Goal: Task Accomplishment & Management: Complete application form

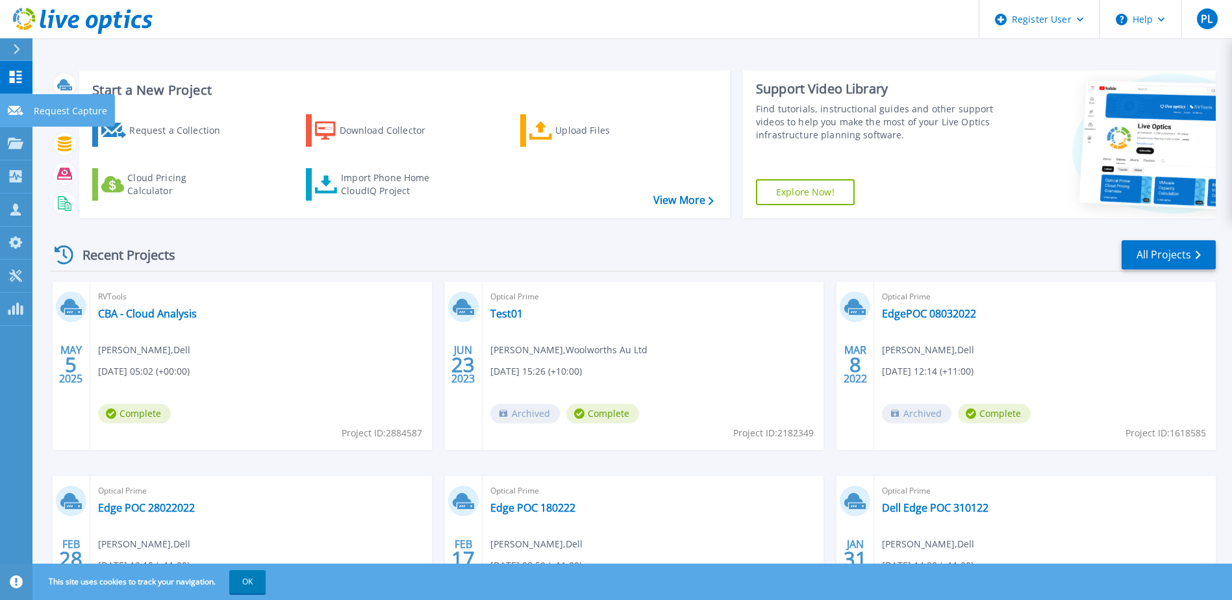
click at [68, 110] on p "Request Capture" at bounding box center [70, 111] width 73 height 34
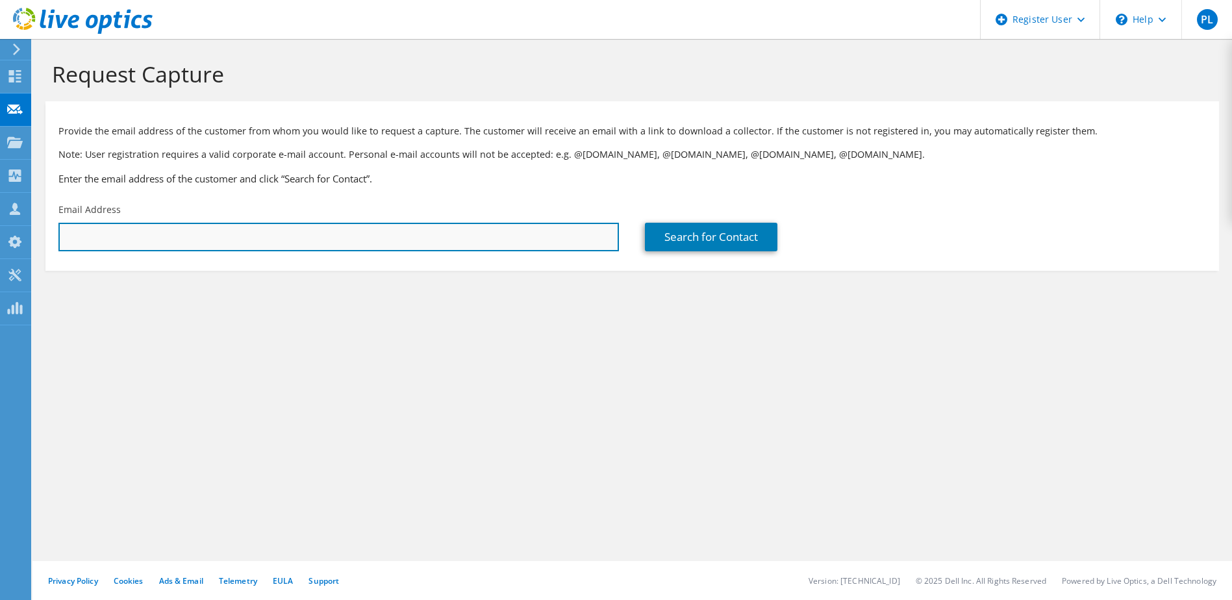
click at [237, 243] on input "text" at bounding box center [338, 237] width 561 height 29
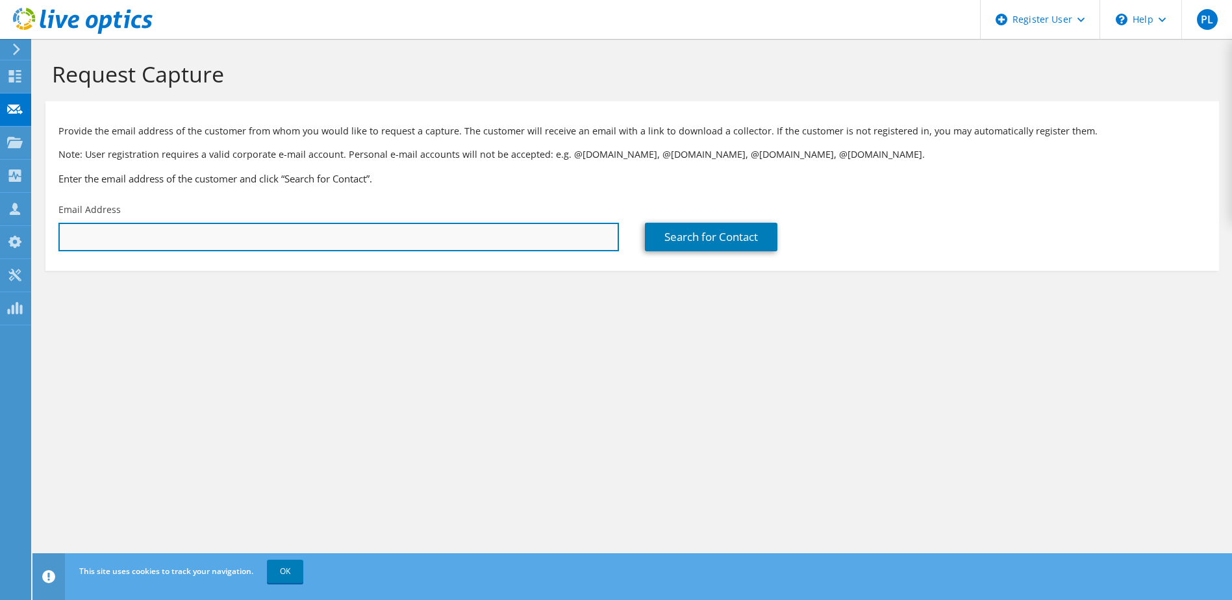
paste input "swiltshire@woolworths.com.au"
type input "swiltshire@woolworths.com.au"
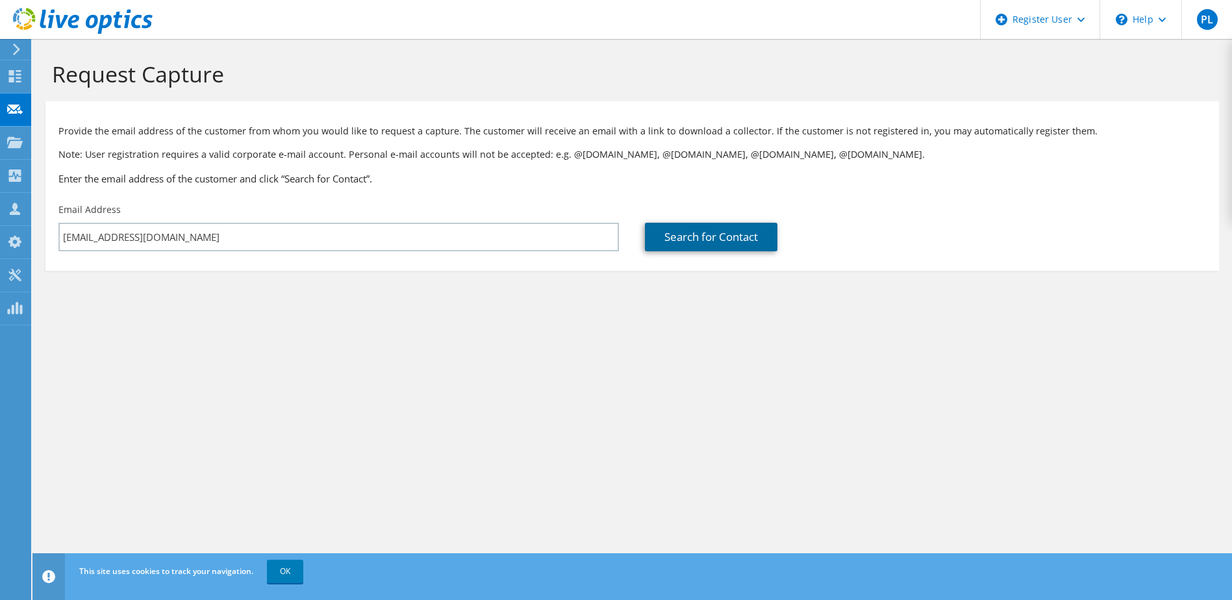
click at [694, 231] on link "Search for Contact" at bounding box center [711, 237] width 133 height 29
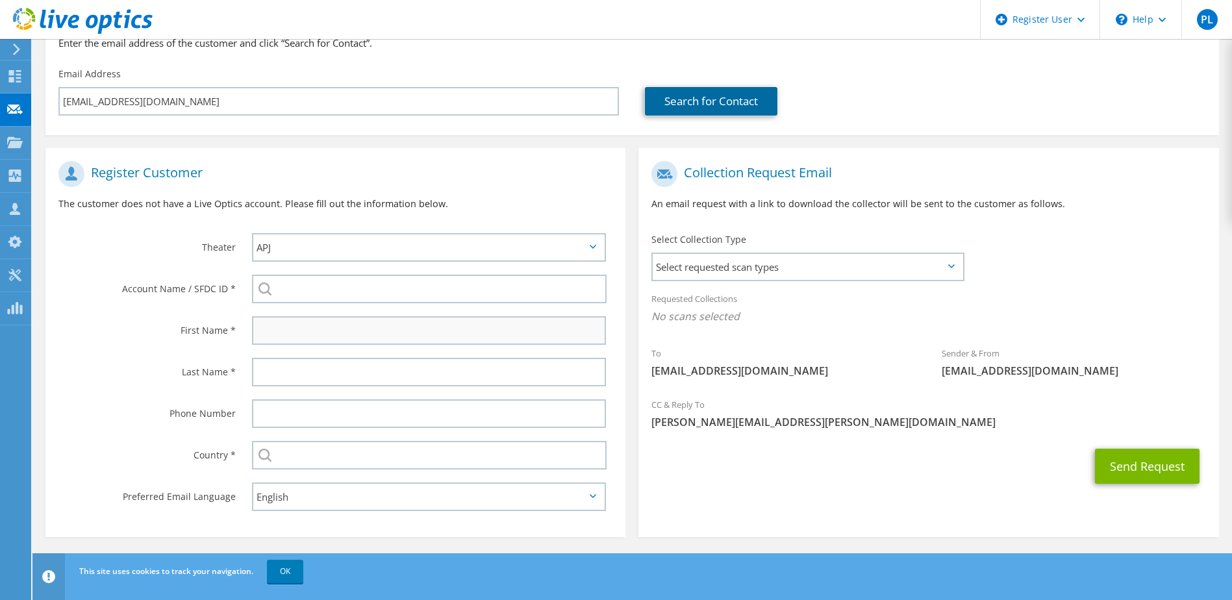
scroll to position [138, 0]
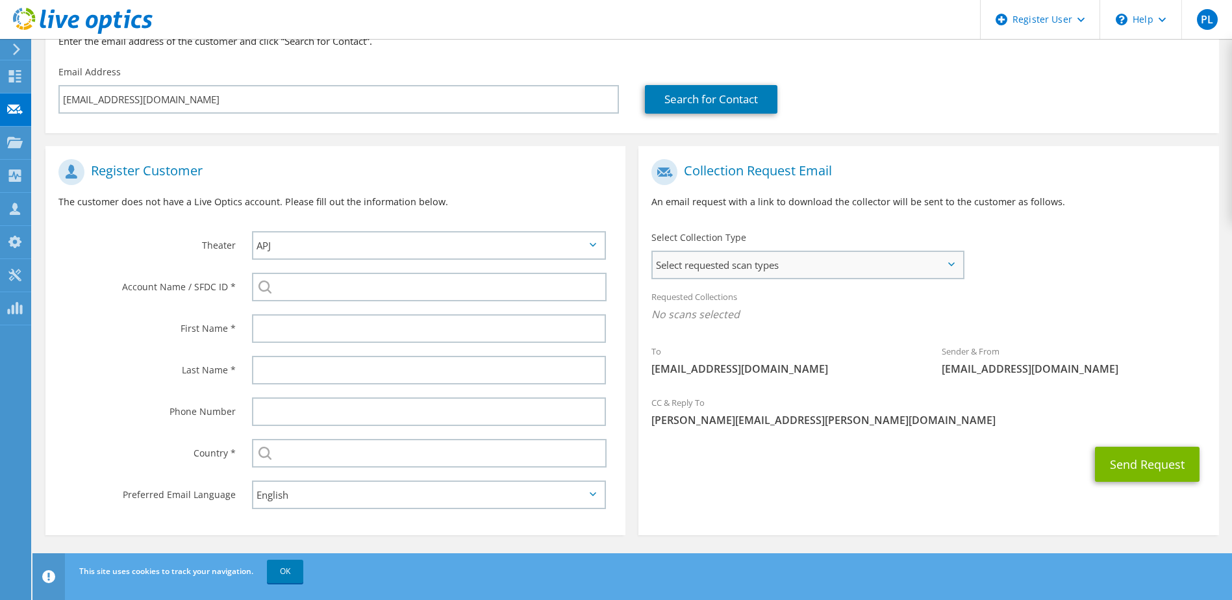
click at [737, 272] on span "Select requested scan types" at bounding box center [807, 265] width 309 height 26
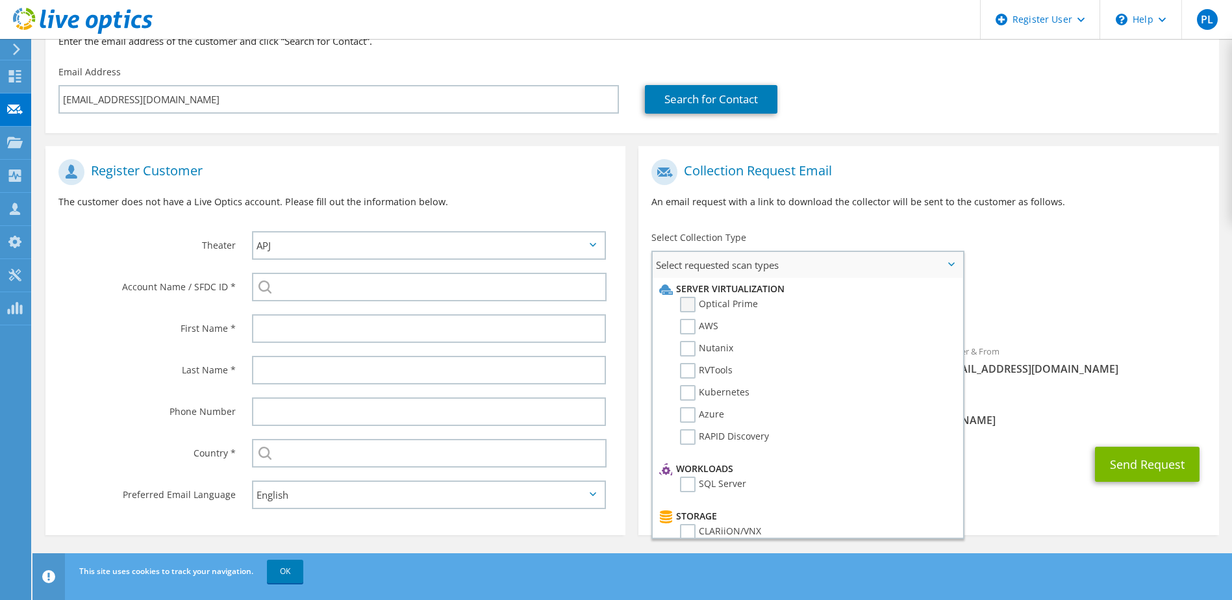
click at [715, 303] on label "Optical Prime" at bounding box center [719, 305] width 78 height 16
click at [0, 0] on input "Optical Prime" at bounding box center [0, 0] width 0 height 0
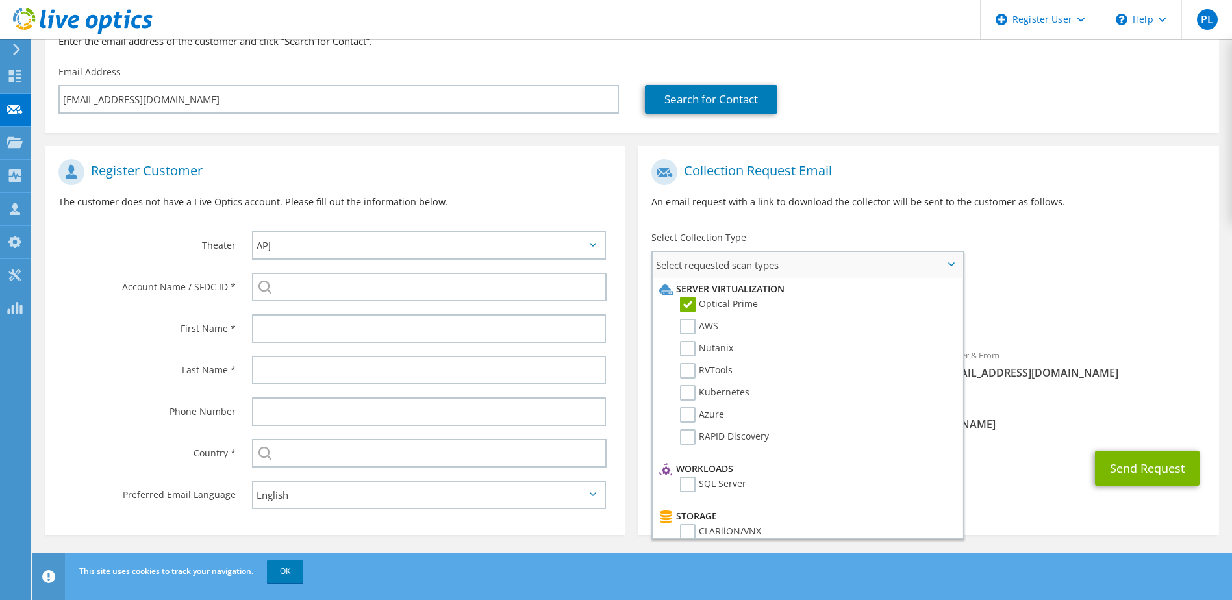
click at [951, 260] on span "Select requested scan types" at bounding box center [807, 265] width 309 height 26
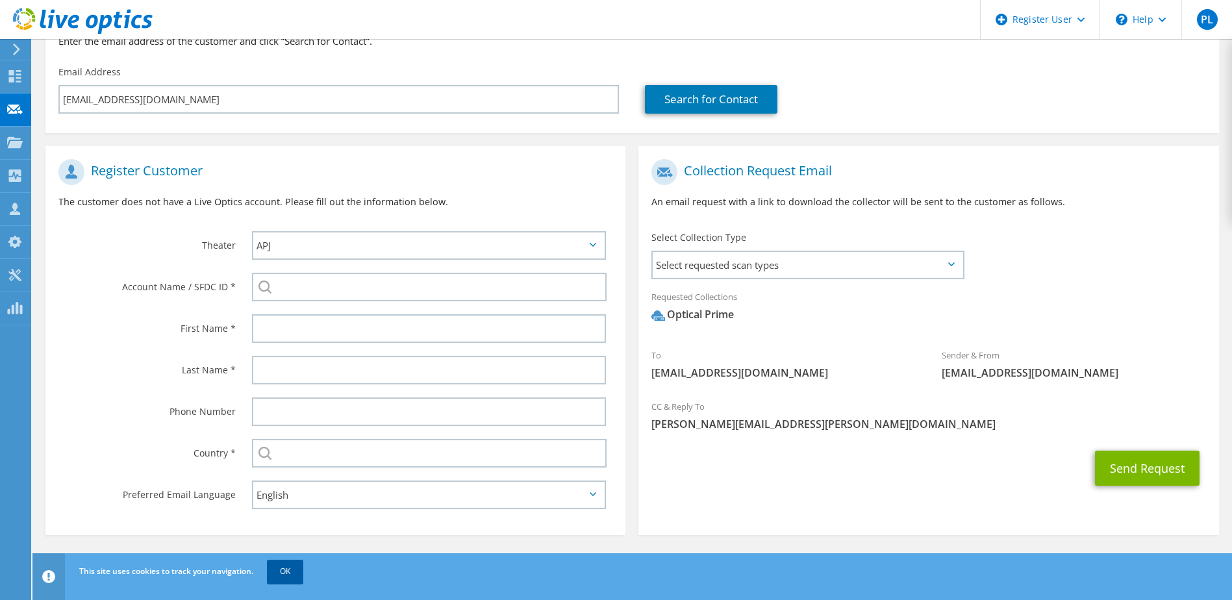
click at [281, 576] on link "OK" at bounding box center [285, 571] width 36 height 23
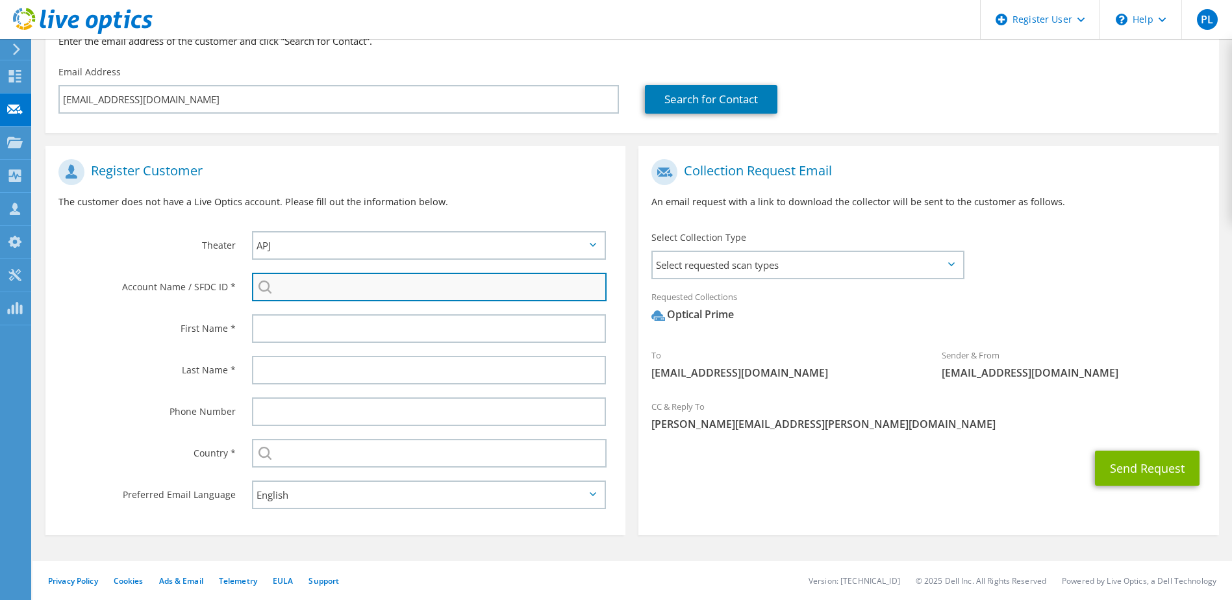
click at [327, 292] on input "search" at bounding box center [429, 287] width 355 height 29
paste input "2122696033"
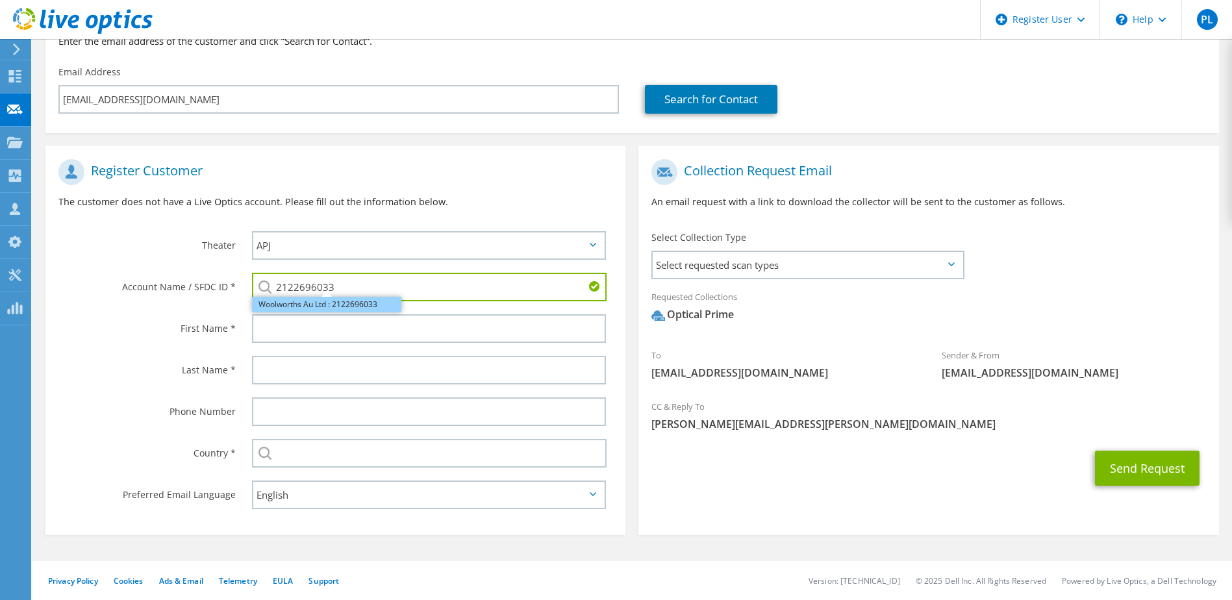
click at [354, 305] on li "Woolworths Au Ltd : 2122696033" at bounding box center [326, 305] width 149 height 16
type input "Woolworths Au Ltd : 2122696033"
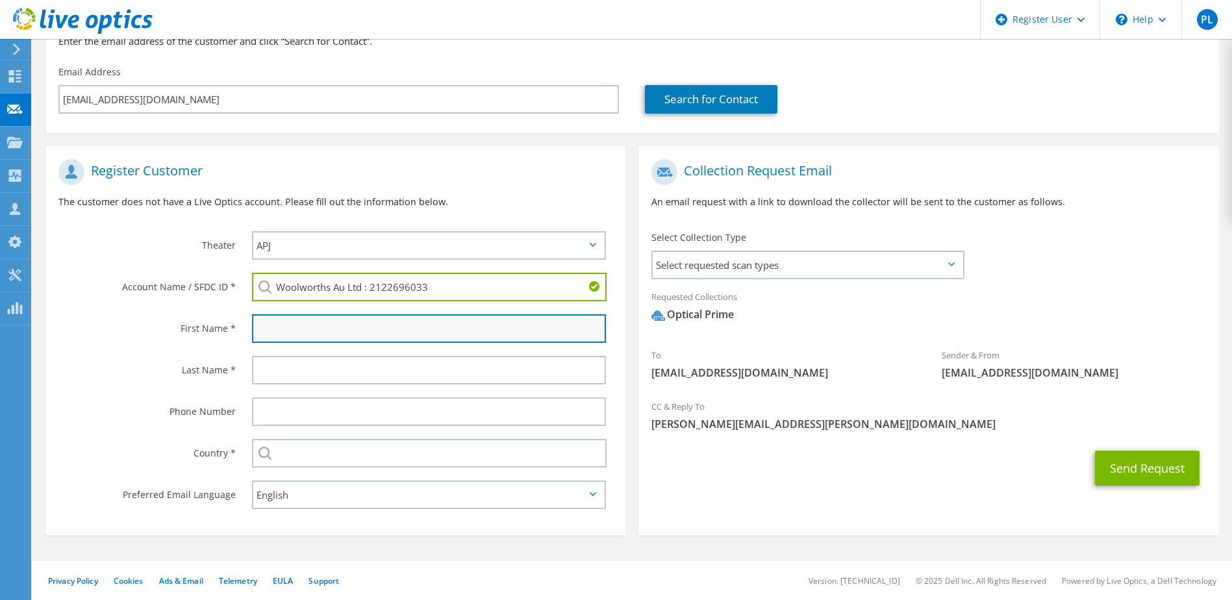
click at [373, 330] on input "text" at bounding box center [429, 328] width 355 height 29
type input "Stephen"
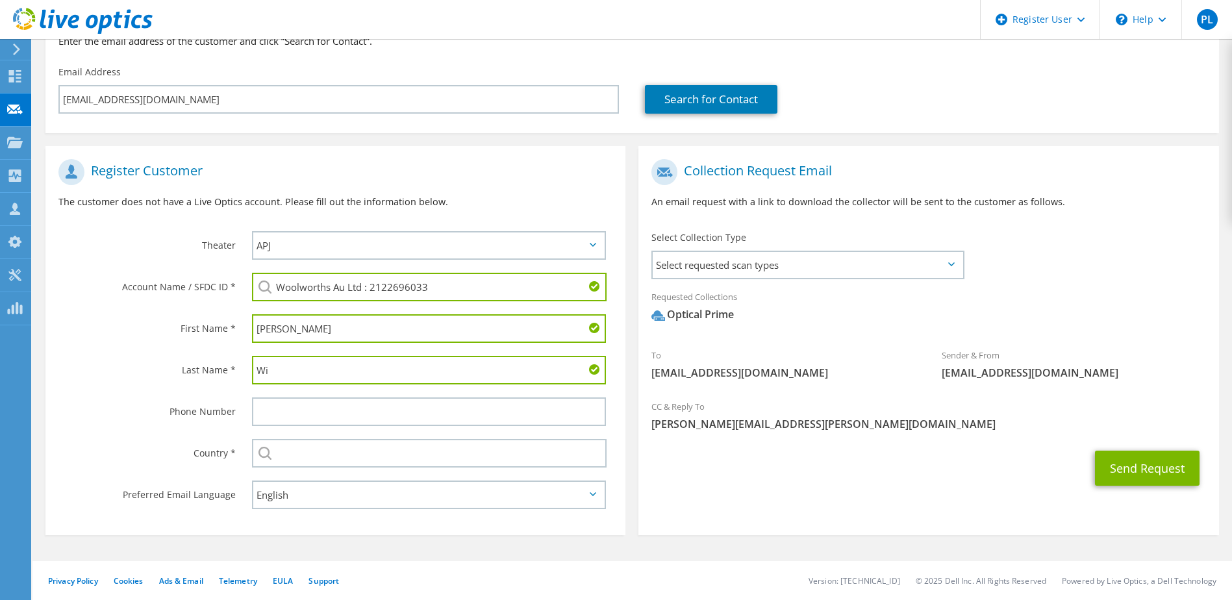
type input "W"
type input "Wiltshire"
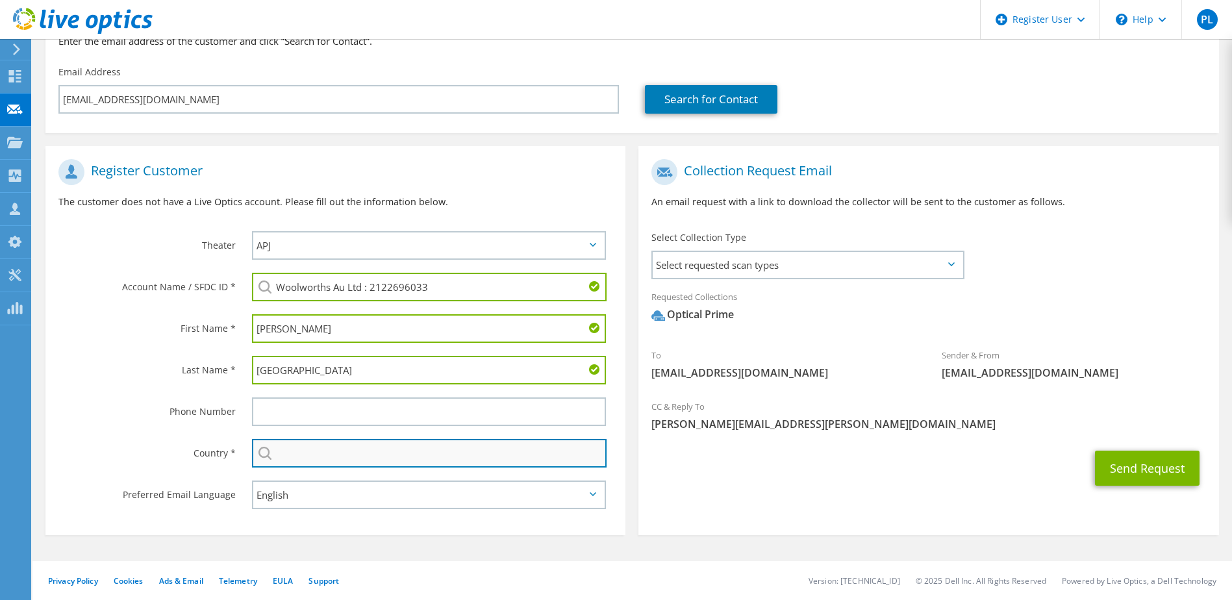
click at [313, 455] on input "text" at bounding box center [429, 453] width 355 height 29
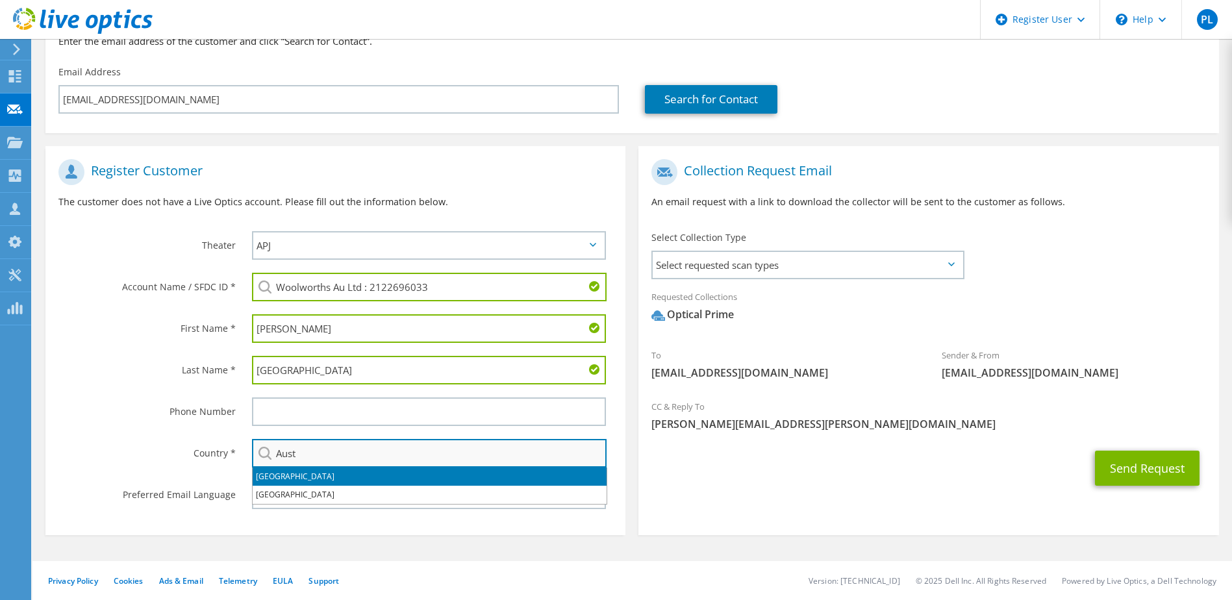
type input "[GEOGRAPHIC_DATA]"
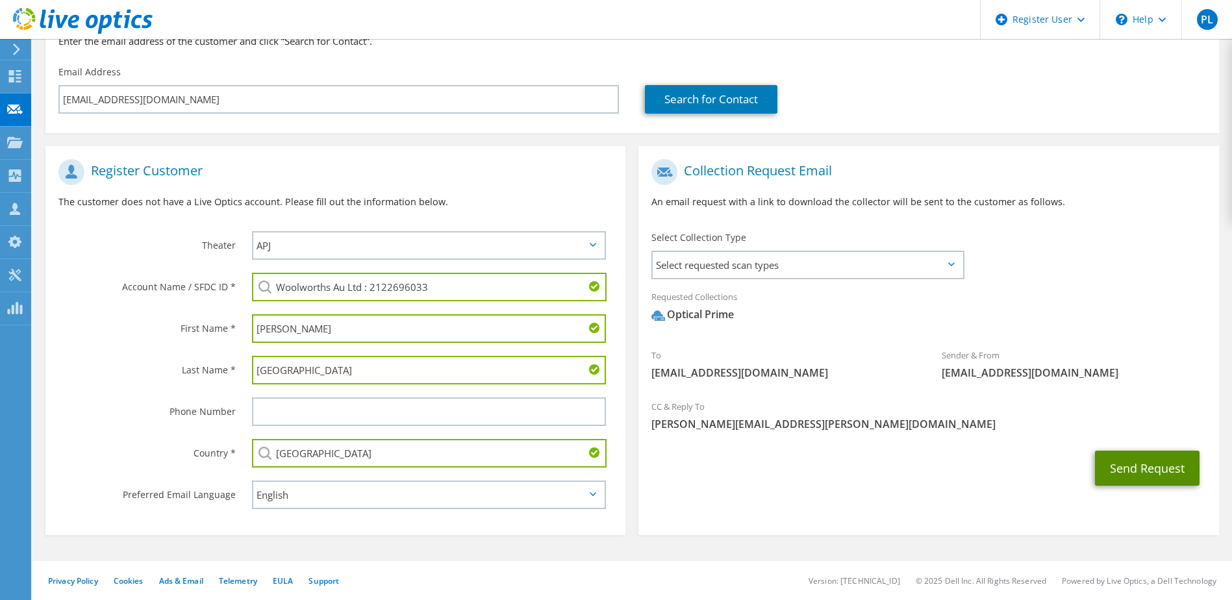
click at [1151, 471] on button "Send Request" at bounding box center [1147, 468] width 105 height 35
